Goal: Information Seeking & Learning: Learn about a topic

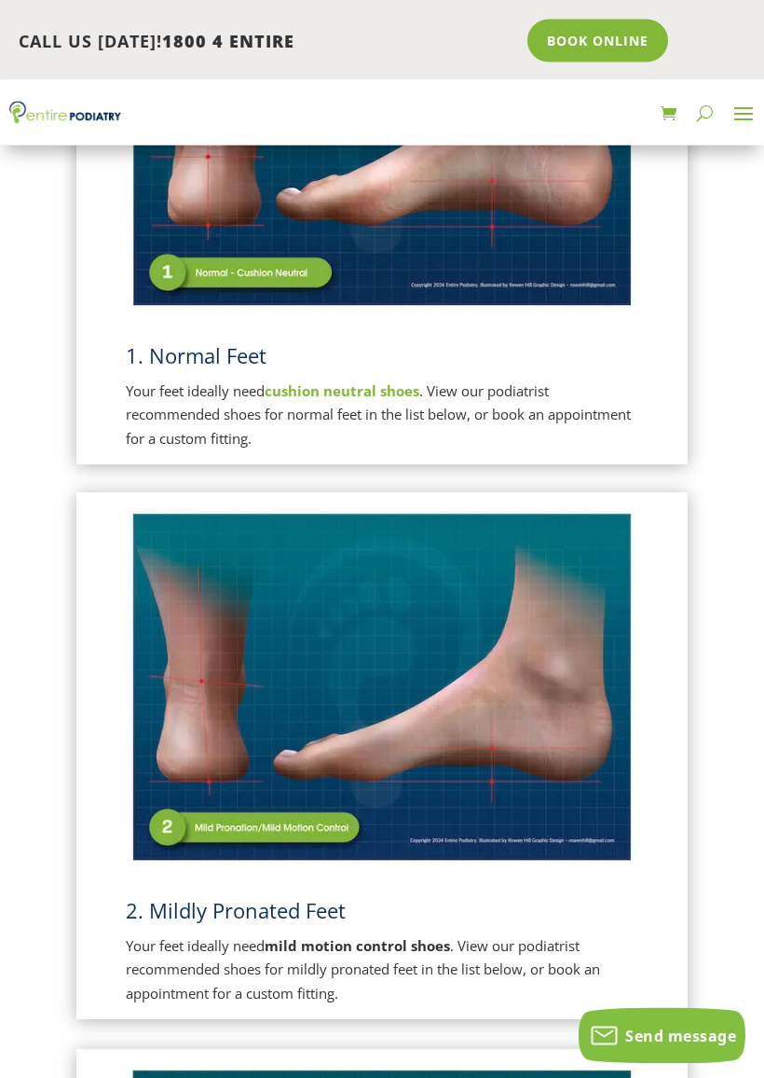
scroll to position [599, 0]
click at [142, 683] on img at bounding box center [382, 687] width 513 height 362
click at [353, 385] on strong "cushion neutral shoes" at bounding box center [342, 390] width 155 height 19
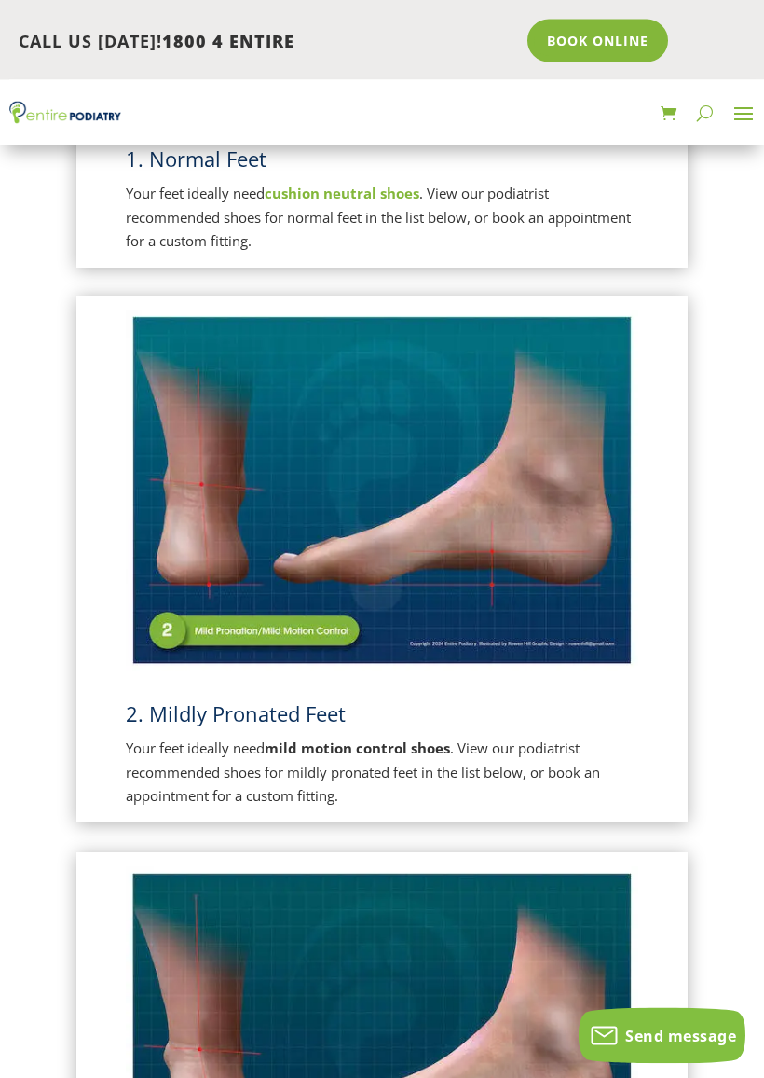
scroll to position [794, 0]
click at [340, 738] on strong "mild motion control shoes" at bounding box center [358, 747] width 186 height 19
click at [370, 748] on strong "mild motion control shoes" at bounding box center [358, 747] width 186 height 19
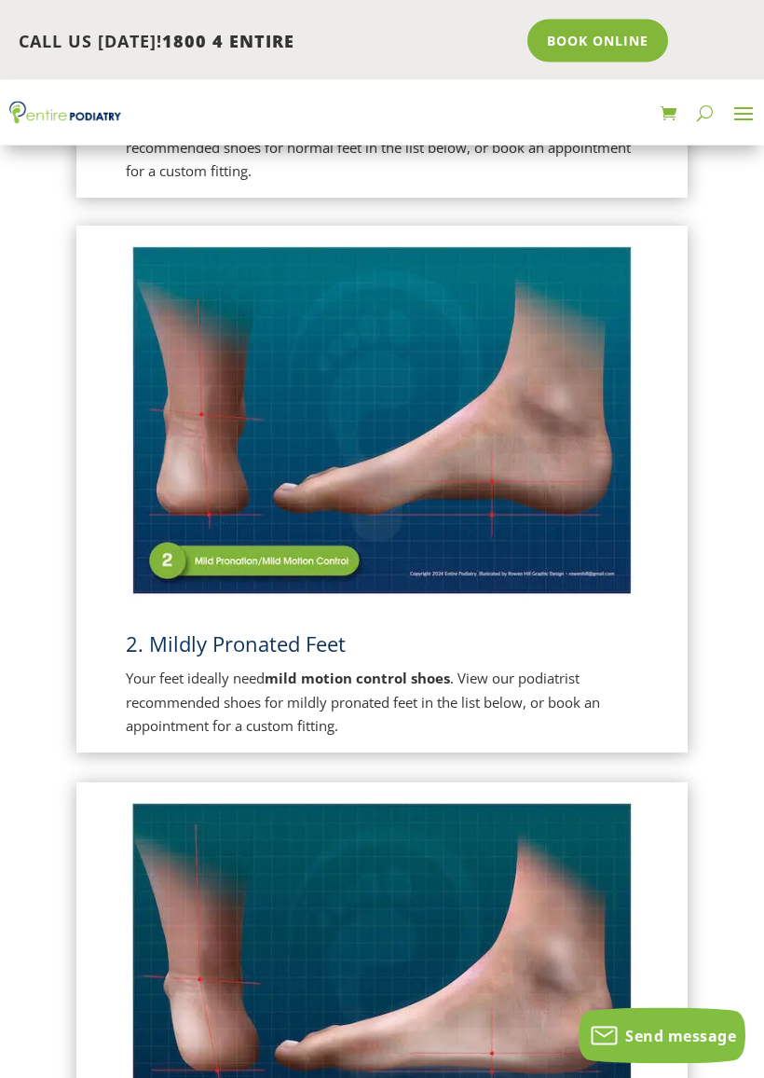
scroll to position [819, 0]
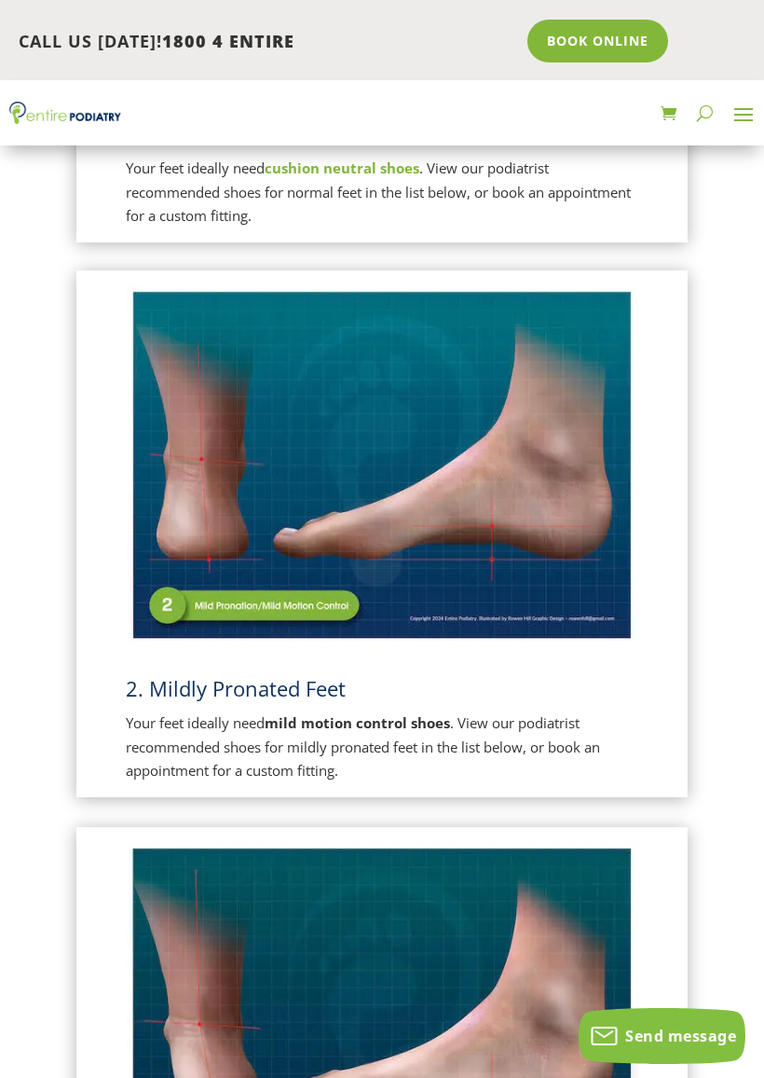
click at [260, 597] on img at bounding box center [382, 465] width 513 height 362
click at [370, 715] on strong "mild motion control shoes" at bounding box center [358, 722] width 186 height 19
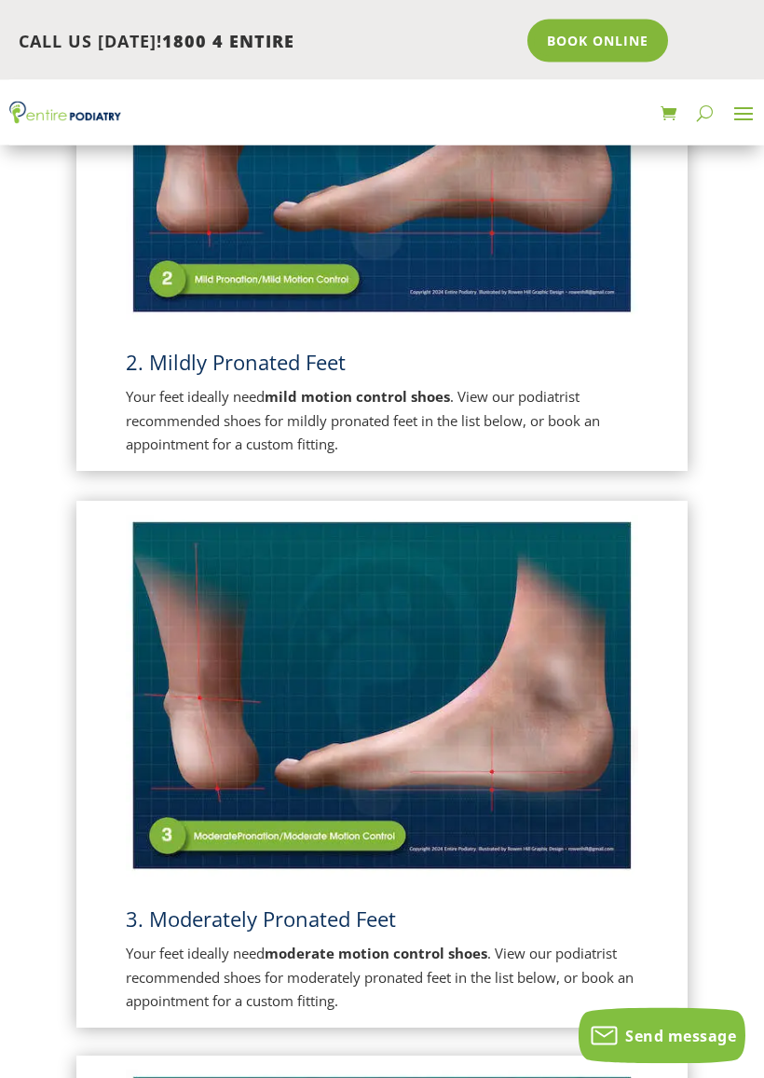
scroll to position [1146, 0]
click at [231, 359] on span "2. Mildly Pronated Feet" at bounding box center [236, 362] width 220 height 28
click at [409, 943] on strong "moderate motion control shoes" at bounding box center [376, 952] width 223 height 19
click at [400, 943] on strong "moderate motion control shoes" at bounding box center [376, 952] width 223 height 19
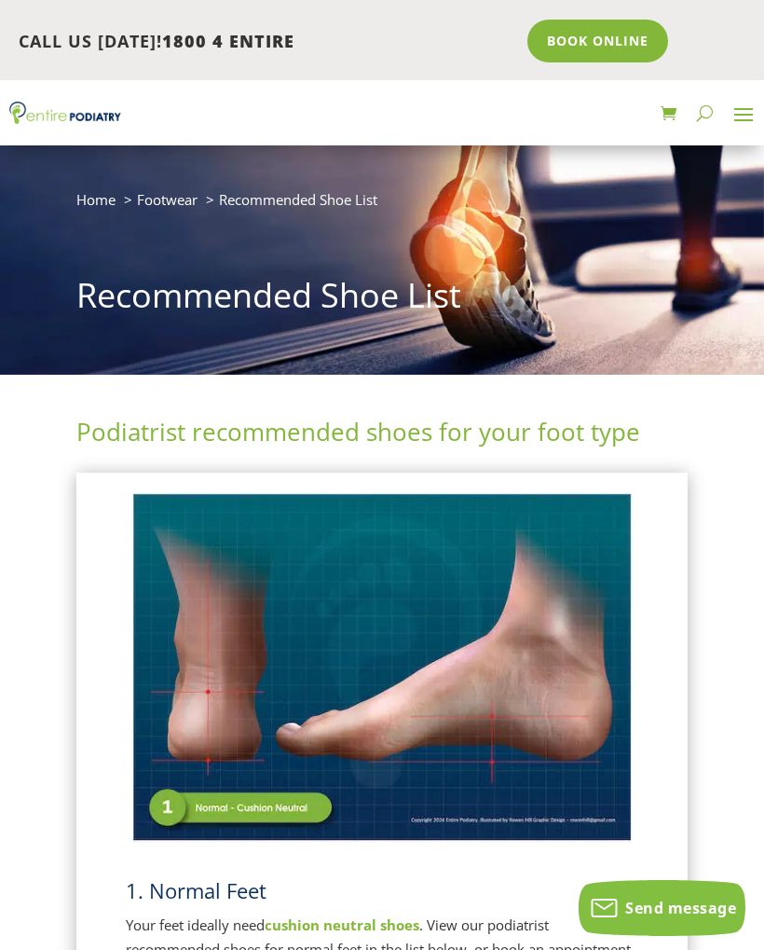
scroll to position [0, 0]
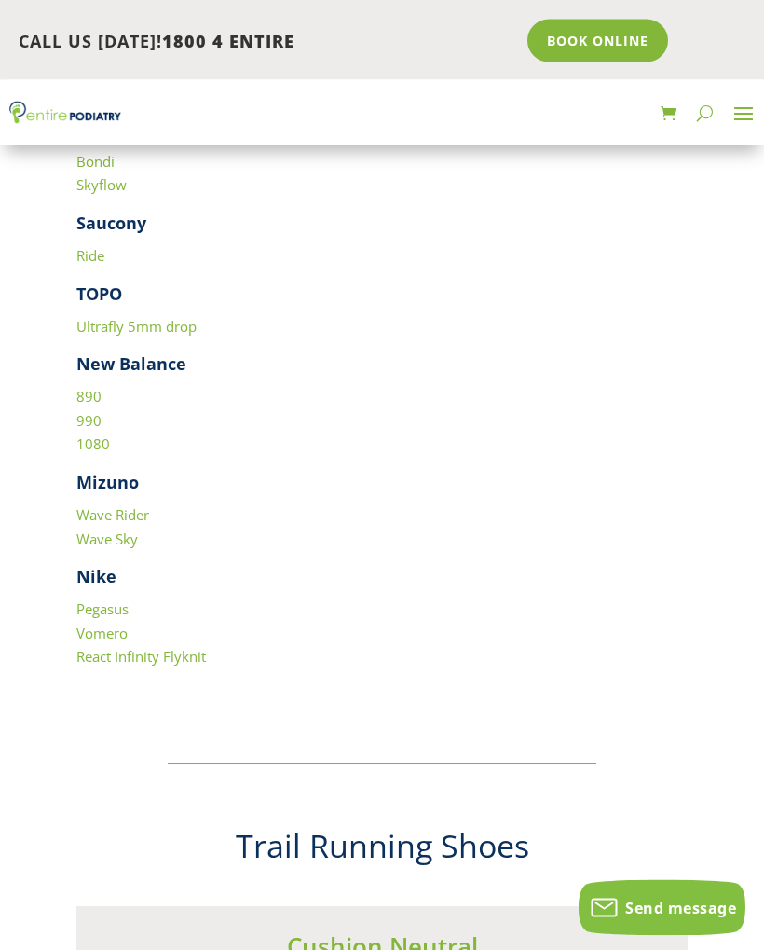
scroll to position [1557, 0]
